Goal: Task Accomplishment & Management: Use online tool/utility

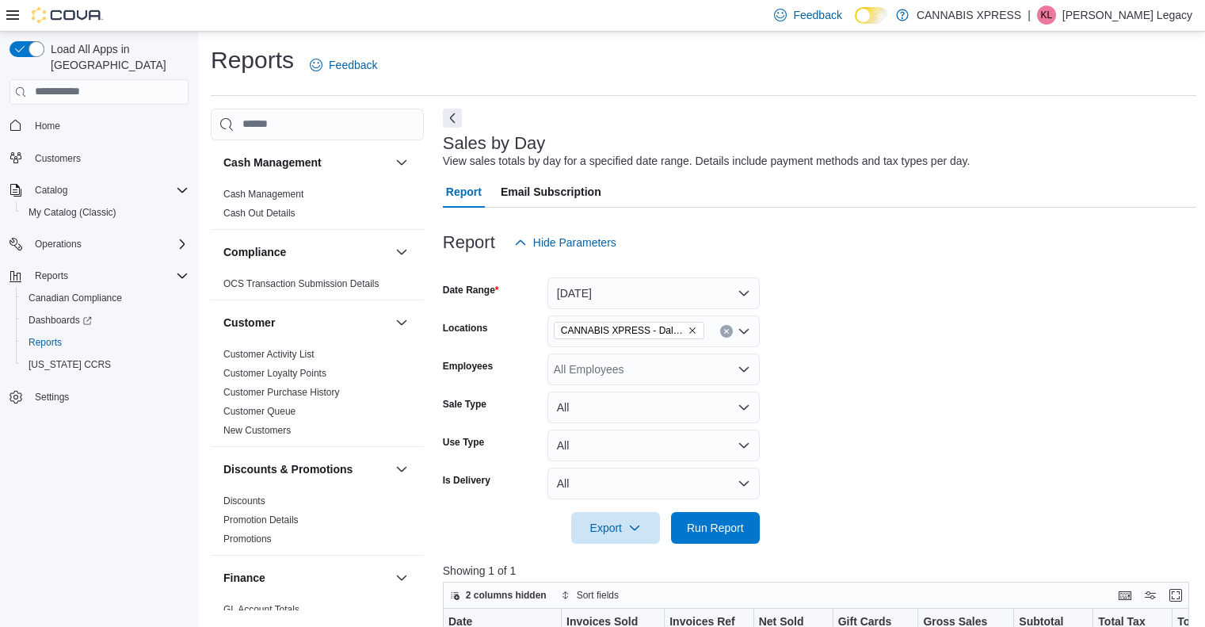
scroll to position [235, 0]
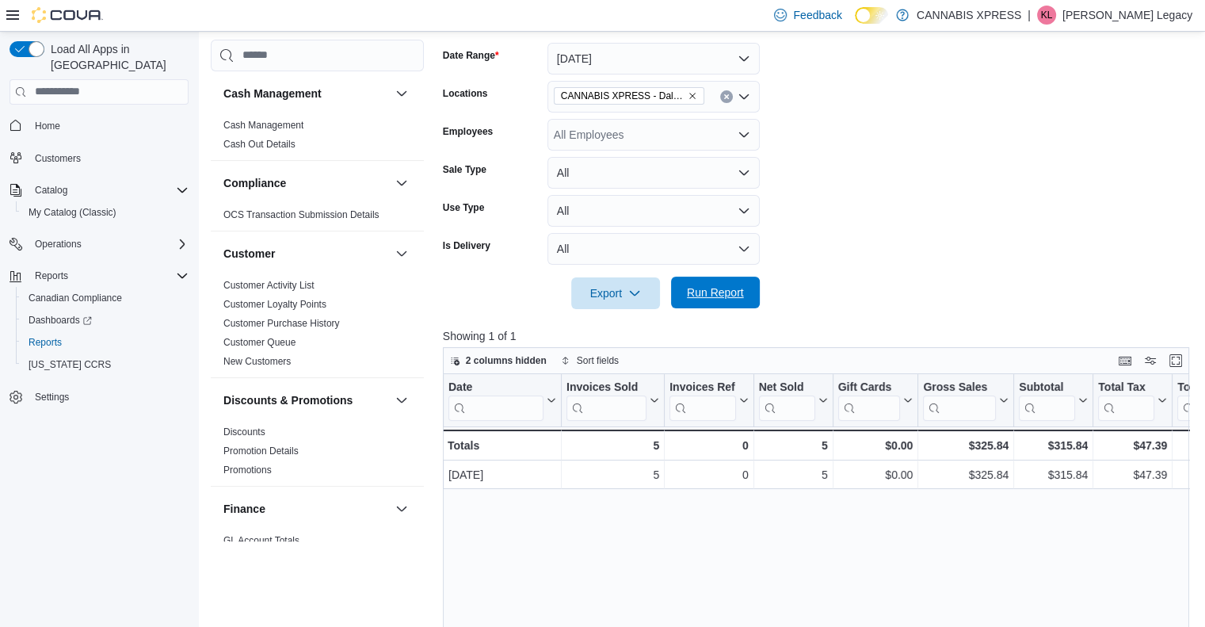
click at [724, 292] on span "Run Report" at bounding box center [715, 292] width 57 height 16
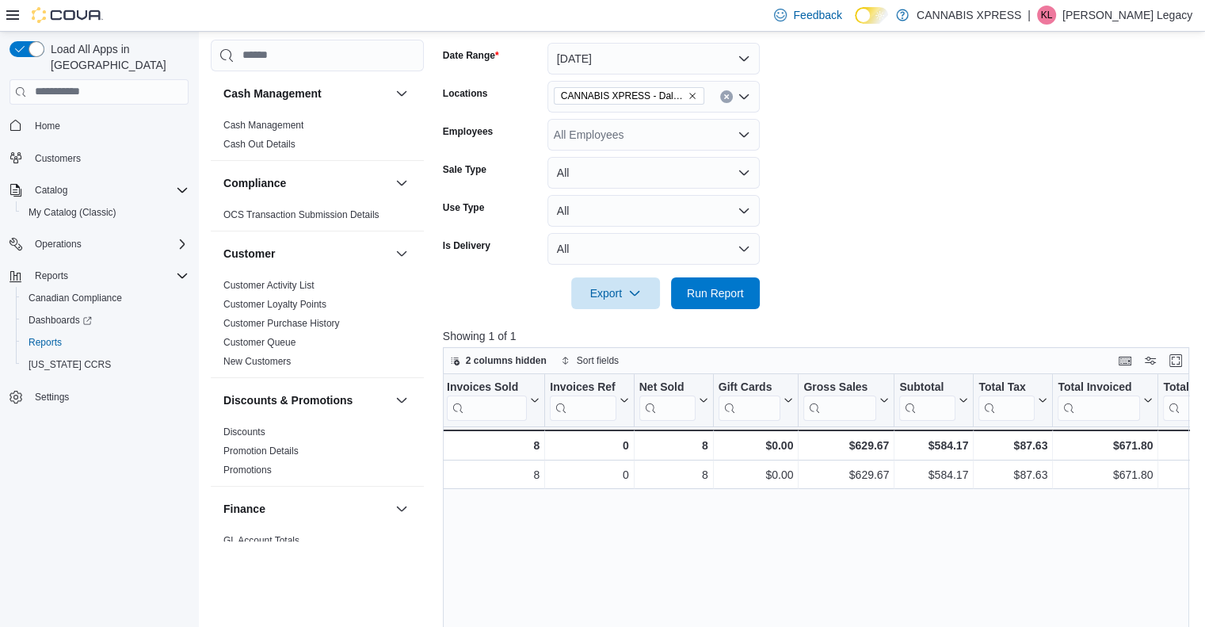
scroll to position [0, 0]
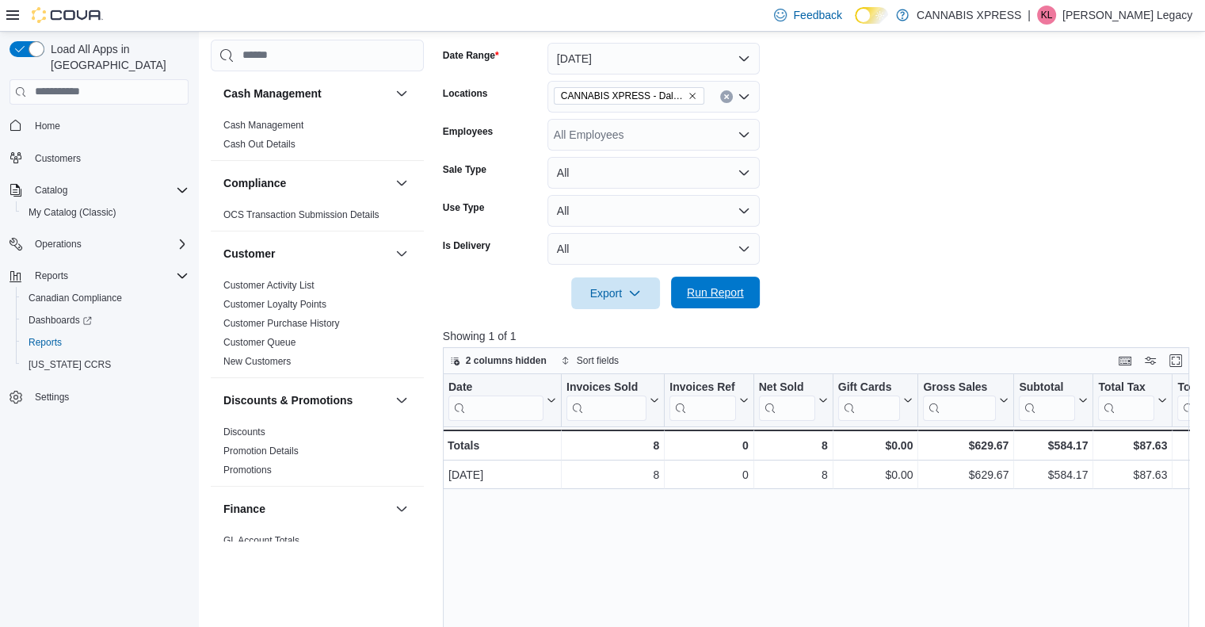
click at [732, 296] on span "Run Report" at bounding box center [715, 292] width 57 height 16
click at [730, 296] on span "Run Report" at bounding box center [715, 292] width 57 height 16
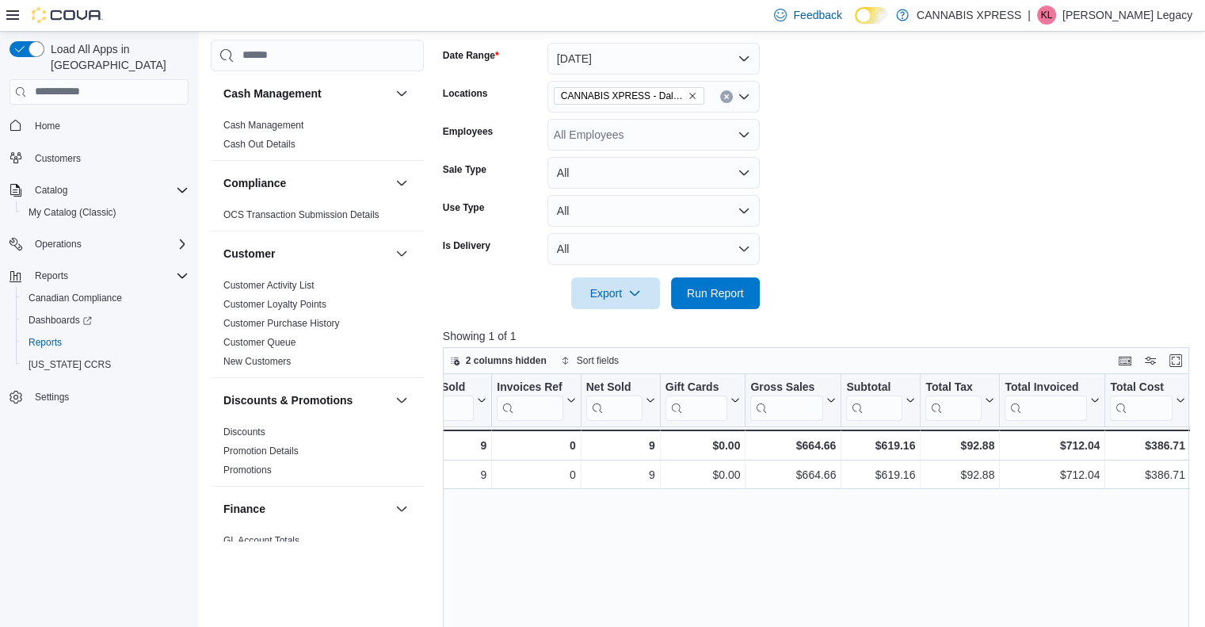
scroll to position [0, 169]
click at [723, 299] on span "Run Report" at bounding box center [715, 292] width 57 height 16
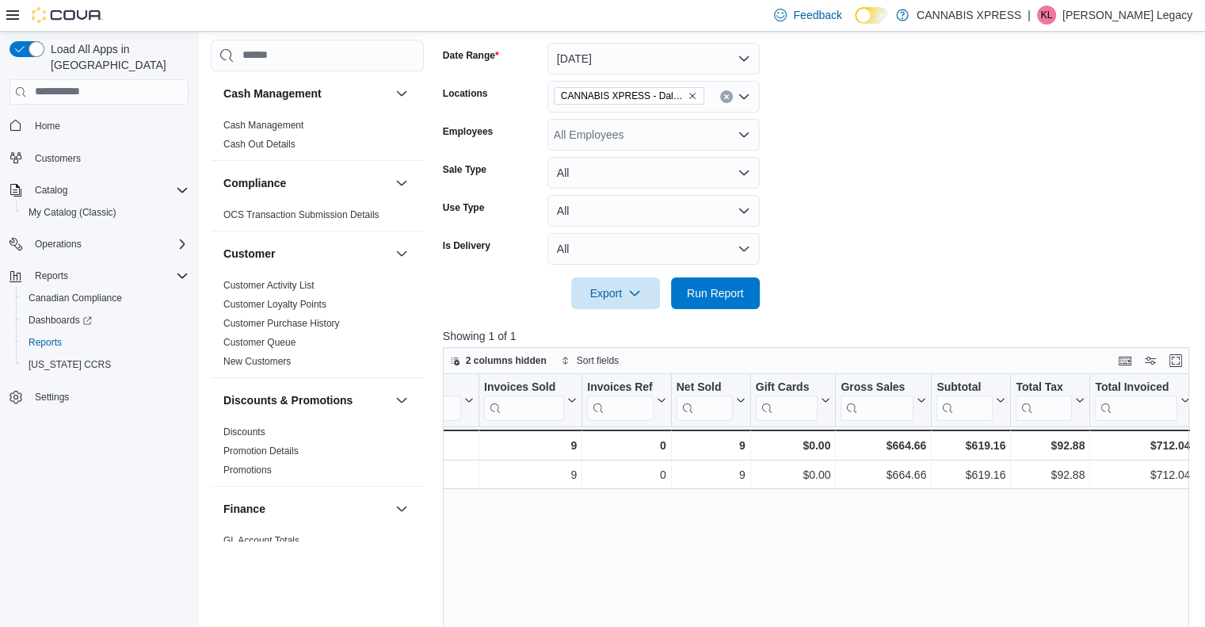
scroll to position [0, 84]
click at [1144, 14] on p "Kevin Legacy" at bounding box center [1128, 15] width 130 height 19
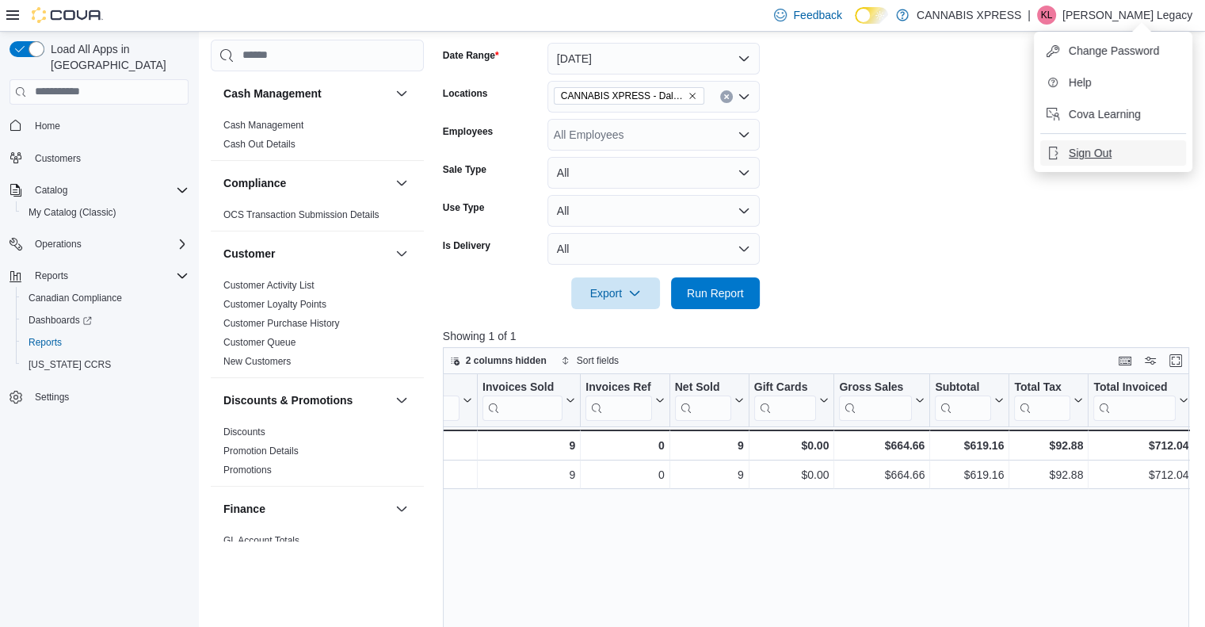
click at [1087, 155] on span "Sign Out" at bounding box center [1090, 153] width 43 height 16
